Goal: Task Accomplishment & Management: Complete application form

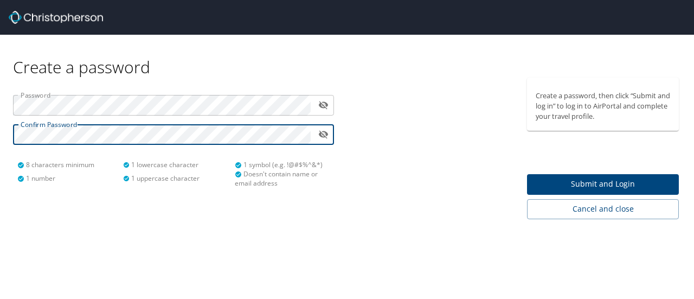
click at [324, 137] on icon "toggle password visibility" at bounding box center [323, 135] width 10 height 8
click at [412, 170] on div at bounding box center [434, 149] width 174 height 142
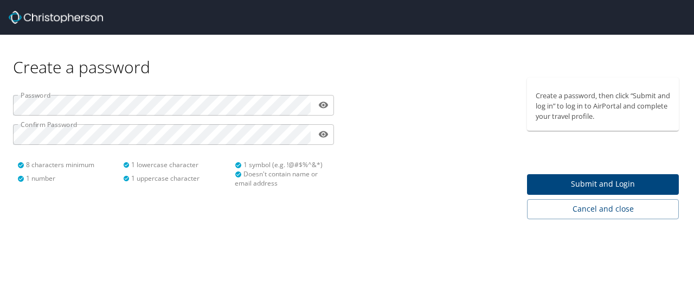
click at [18, 219] on div "Create a password Password ​ Confirm Password ​ 8 characters minimum 1 number 1…" at bounding box center [347, 149] width 694 height 299
click at [603, 185] on span "Submit and Login" at bounding box center [603, 184] width 134 height 14
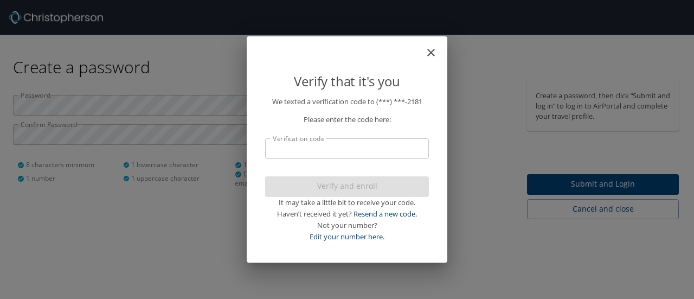
click at [339, 157] on input "Verification code" at bounding box center [347, 148] width 164 height 21
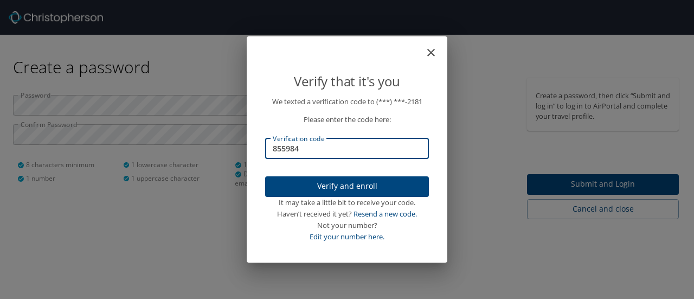
type input "855984"
click at [349, 187] on span "Verify and enroll" at bounding box center [347, 186] width 146 height 14
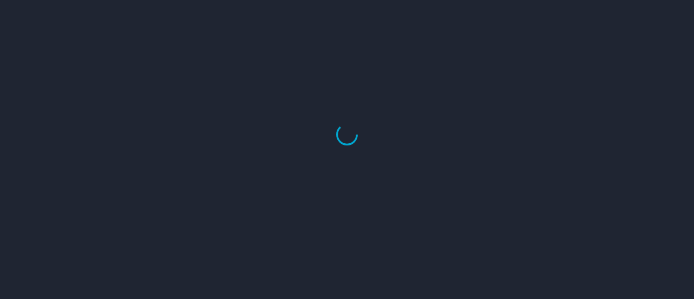
select select "US"
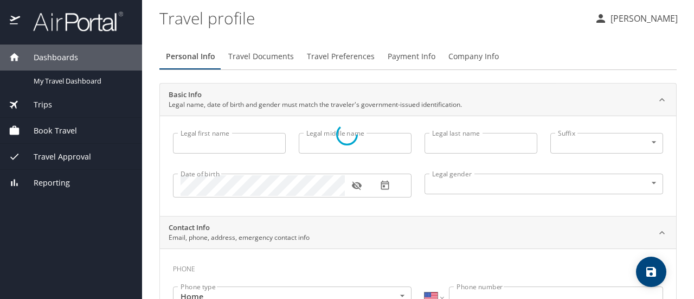
type input "[PERSON_NAME]"
type input "[DEMOGRAPHIC_DATA]"
select select "MX"
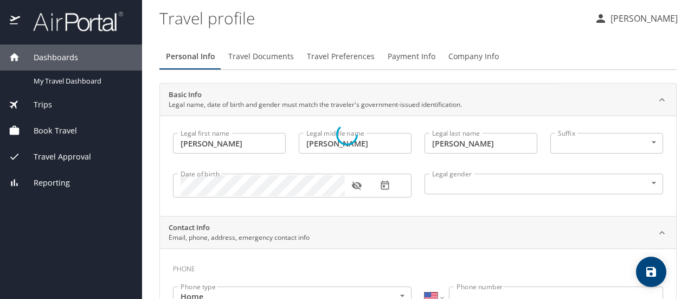
select select "MX"
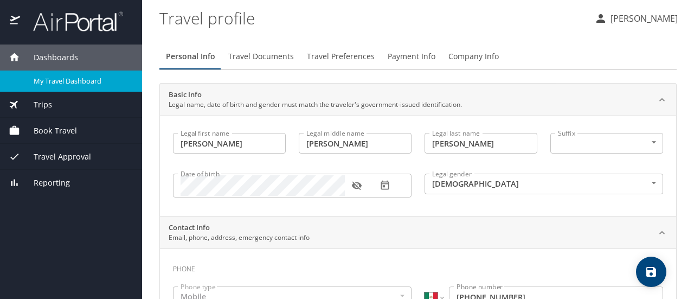
click at [59, 82] on span "My Travel Dashboard" at bounding box center [81, 81] width 95 height 10
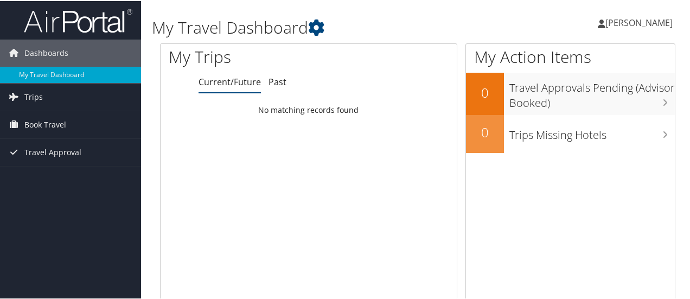
drag, startPoint x: 620, startPoint y: 1, endPoint x: 163, endPoint y: 171, distance: 488.1
click at [163, 171] on div "Loading... No matching records found" at bounding box center [309, 202] width 296 height 206
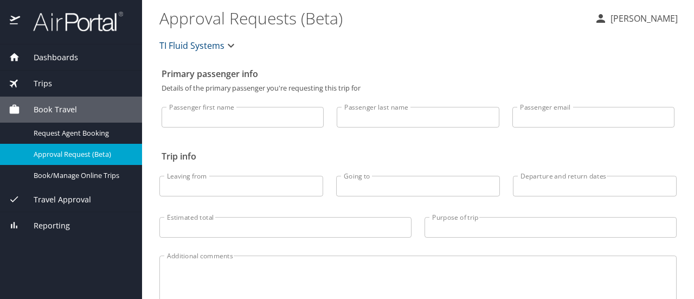
click at [47, 84] on span "Trips" at bounding box center [36, 84] width 32 height 12
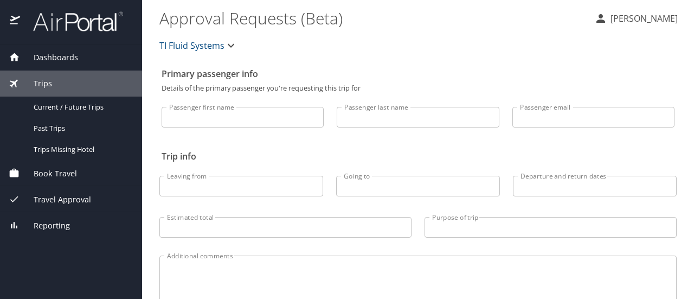
click at [48, 57] on span "Dashboards" at bounding box center [49, 58] width 58 height 12
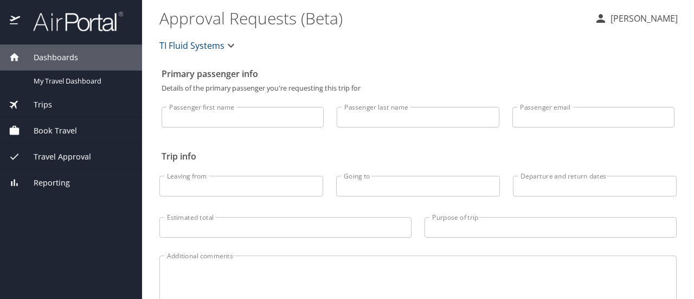
click at [61, 127] on span "Book Travel" at bounding box center [48, 131] width 57 height 12
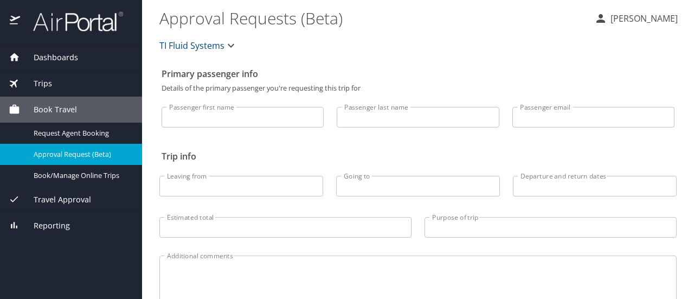
click at [68, 195] on span "Travel Approval" at bounding box center [55, 200] width 71 height 12
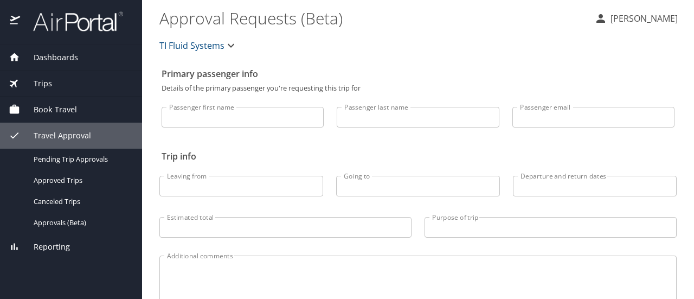
click at [47, 63] on div "Dashboards" at bounding box center [71, 57] width 142 height 26
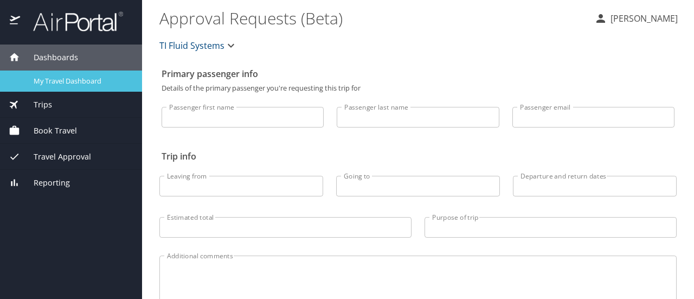
click at [64, 81] on span "My Travel Dashboard" at bounding box center [81, 81] width 95 height 10
